Goal: Find specific page/section: Find specific page/section

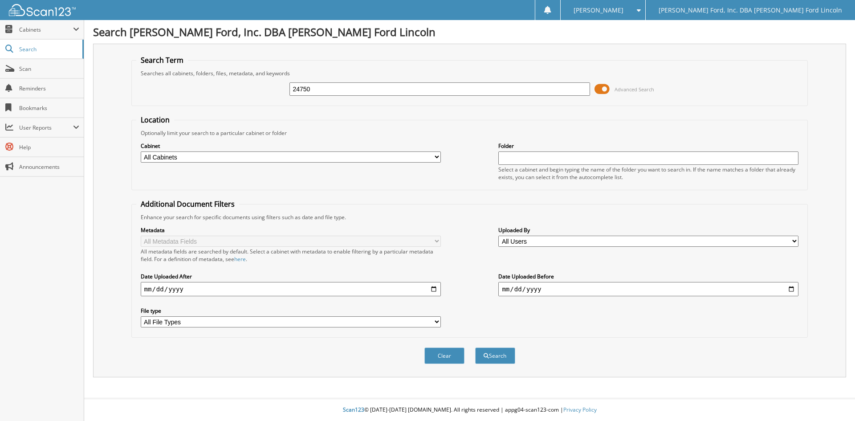
type input "24750"
click at [475, 347] on button "Search" at bounding box center [495, 355] width 40 height 16
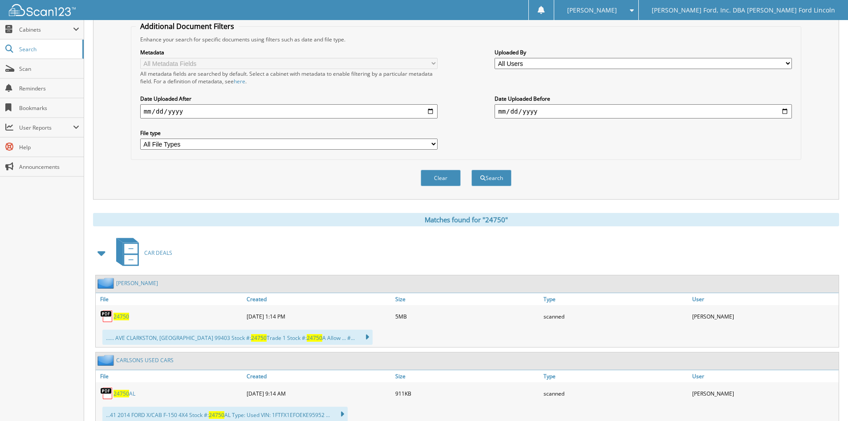
scroll to position [178, 0]
click at [128, 315] on span "24750" at bounding box center [122, 316] width 16 height 8
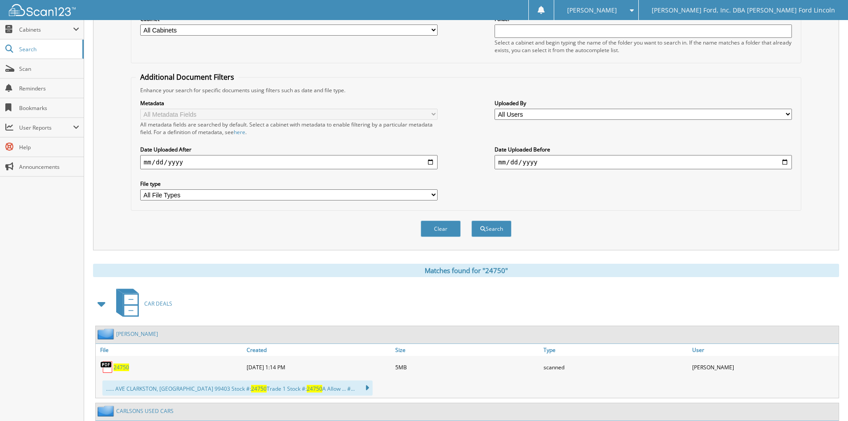
scroll to position [0, 0]
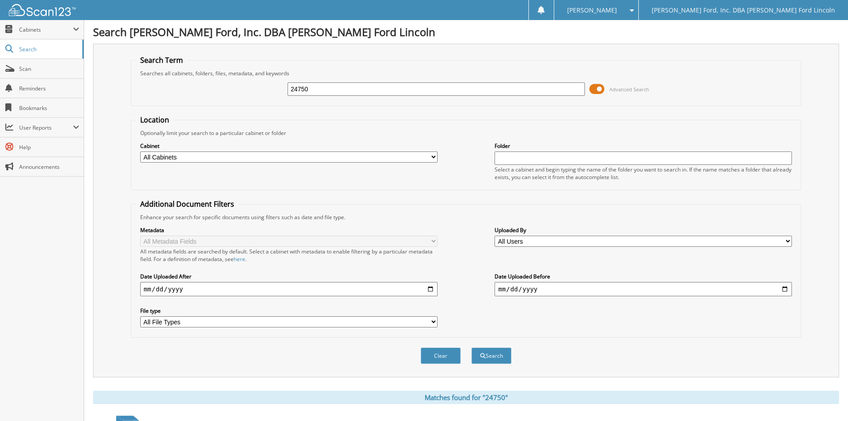
drag, startPoint x: 316, startPoint y: 90, endPoint x: 285, endPoint y: 89, distance: 30.7
click at [285, 89] on div "24750 Advanced Search" at bounding box center [466, 89] width 661 height 24
type input "24805"
click at [471, 347] on button "Search" at bounding box center [491, 355] width 40 height 16
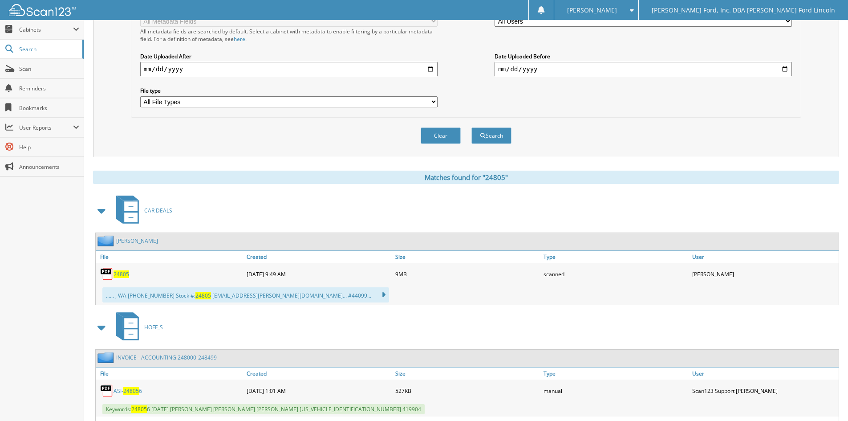
scroll to position [223, 0]
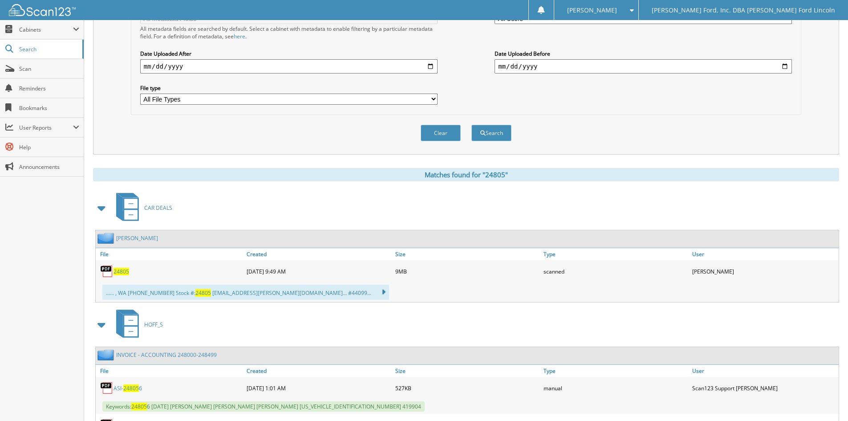
click at [122, 272] on span "24805" at bounding box center [122, 272] width 16 height 8
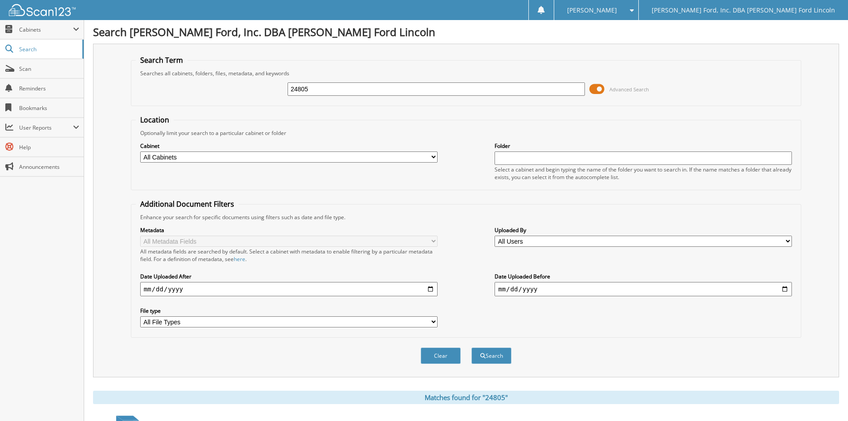
click at [313, 93] on input "24805" at bounding box center [436, 88] width 297 height 13
click at [46, 73] on link "Scan" at bounding box center [42, 68] width 84 height 19
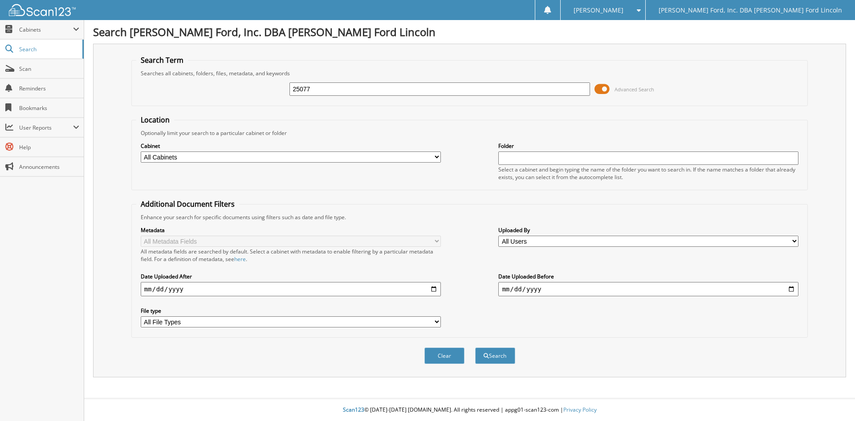
type input "25077"
click at [475, 347] on button "Search" at bounding box center [495, 355] width 40 height 16
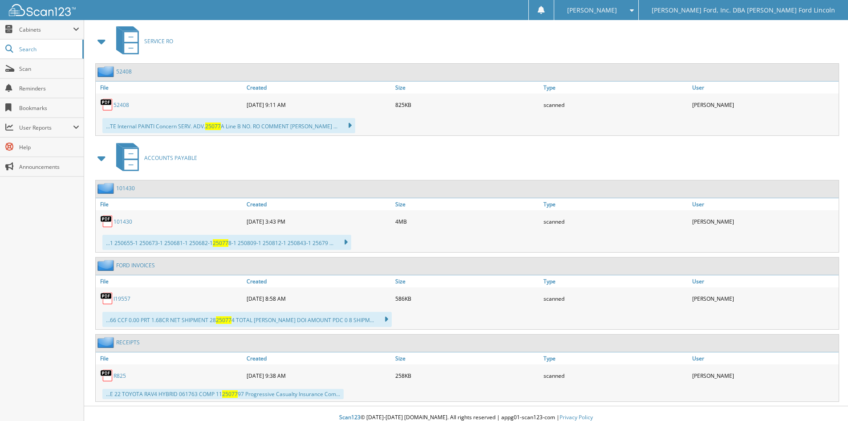
scroll to position [2237, 0]
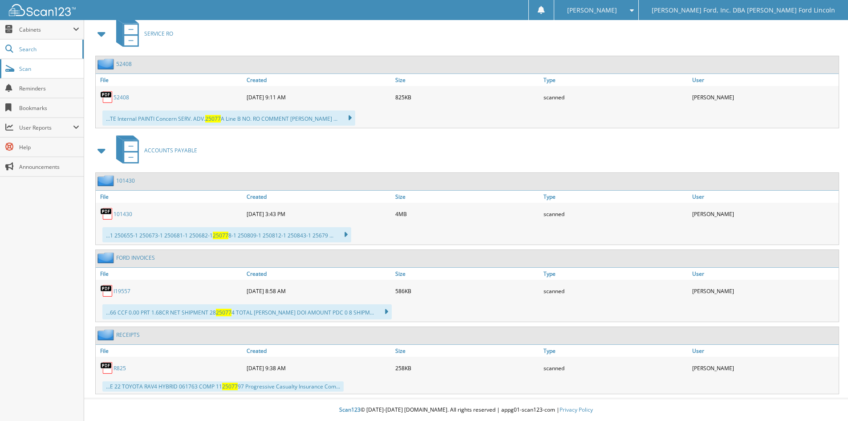
click at [28, 70] on span "Scan" at bounding box center [49, 69] width 60 height 8
